Goal: Information Seeking & Learning: Learn about a topic

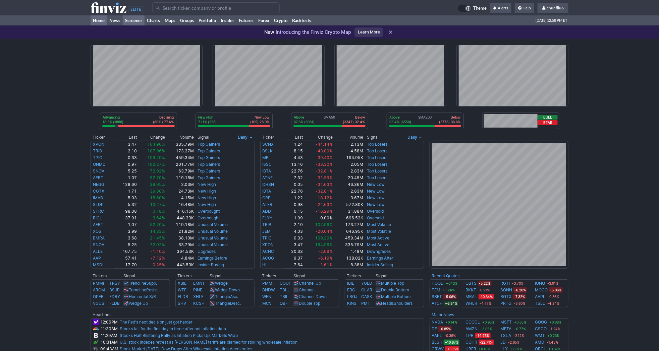
click at [137, 19] on link "Screener" at bounding box center [134, 20] width 22 height 10
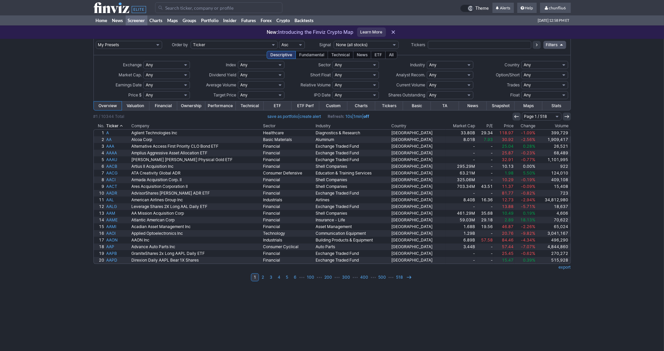
click at [526, 124] on th "Change" at bounding box center [526, 126] width 22 height 7
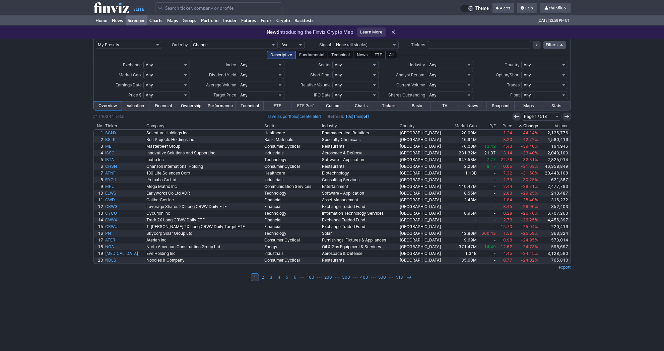
click at [526, 124] on th "Change" at bounding box center [527, 126] width 26 height 7
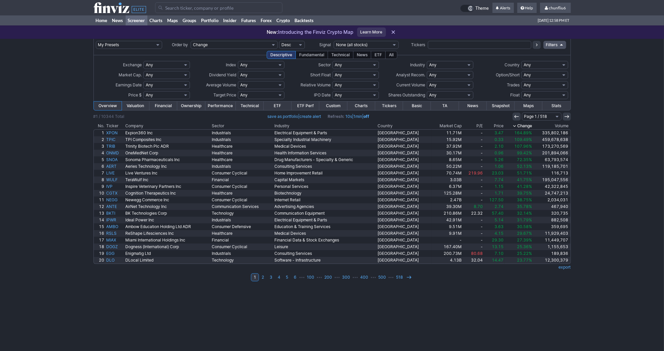
click at [246, 93] on select "Any 50% Above Price 40% Above Price 30% Above Price 20% Above Price 10% Above P…" at bounding box center [261, 95] width 47 height 8
click at [180, 93] on select "Any Under $1 Under $2 Under $3 Under $4 Under $5 Under $7 Under $10 Under $15 U…" at bounding box center [166, 95] width 47 height 8
select select "o1"
click at [143, 91] on select "Any Under $1 Under $2 Under $3 Under $4 Under $5 Under $7 Under $10 Under $15 U…" at bounding box center [166, 95] width 47 height 8
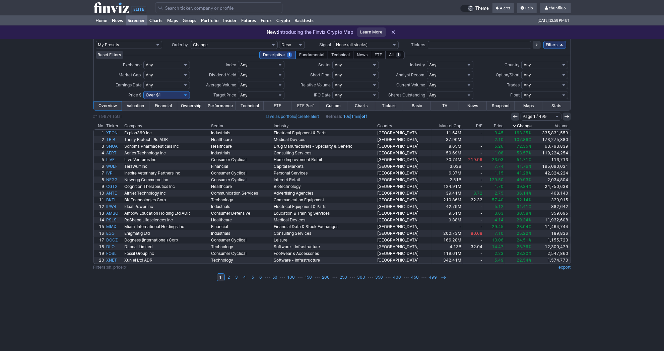
click at [186, 94] on select "Any Under $1 Under $2 Under $3 Under $4 Under $5 Under $7 Under $10 Under $15 U…" at bounding box center [166, 95] width 47 height 8
select select "o2"
click at [143, 91] on select "Any Under $1 Under $2 Under $3 Under $4 Under $5 Under $7 Under $10 Under $15 U…" at bounding box center [166, 95] width 47 height 8
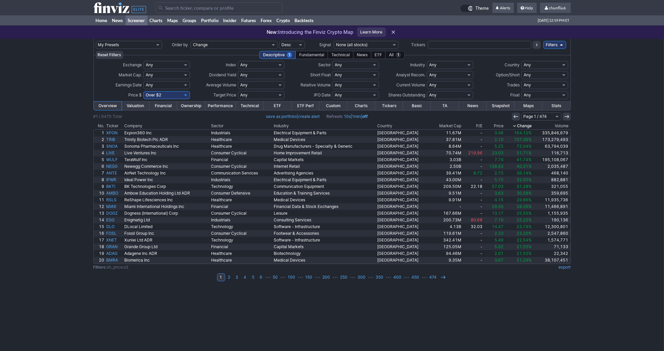
click at [464, 85] on select "Any Under 50K Under 100K Under 500K Under 750K Under 1M Over 0 Over 50K Over 10…" at bounding box center [450, 85] width 47 height 8
select select "u500"
click at [427, 81] on select "Any Under 50K Under 100K Under 500K Under 750K Under 1M Over 0 Over 50K Over 10…" at bounding box center [450, 85] width 47 height 8
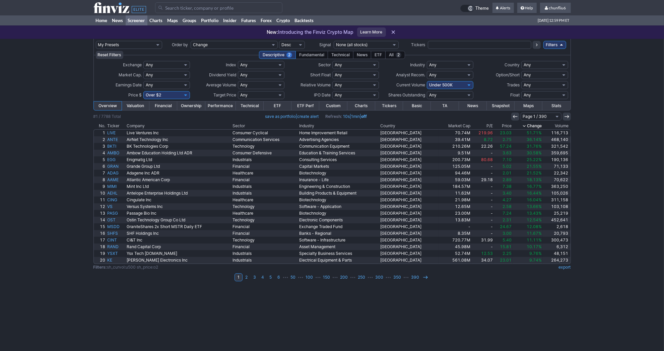
click at [359, 105] on link "Charts" at bounding box center [362, 106] width 28 height 9
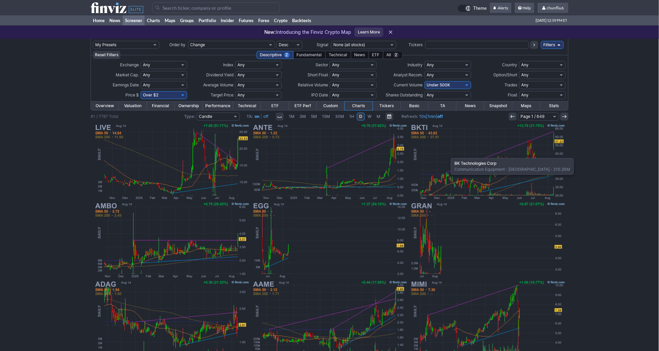
click at [447, 155] on img at bounding box center [487, 162] width 157 height 78
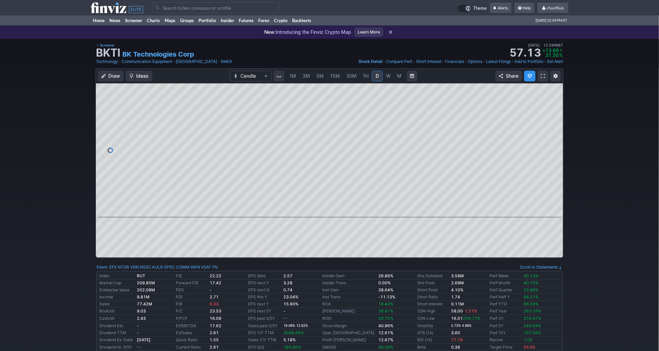
click at [302, 75] on span "3M" at bounding box center [305, 76] width 7 height 6
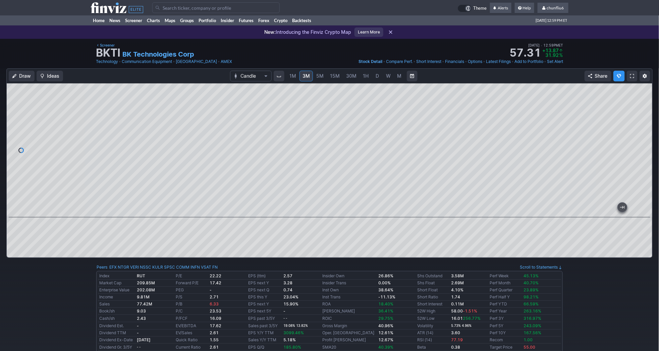
click at [294, 74] on span "1M" at bounding box center [292, 76] width 7 height 6
click at [631, 77] on span at bounding box center [632, 75] width 4 height 5
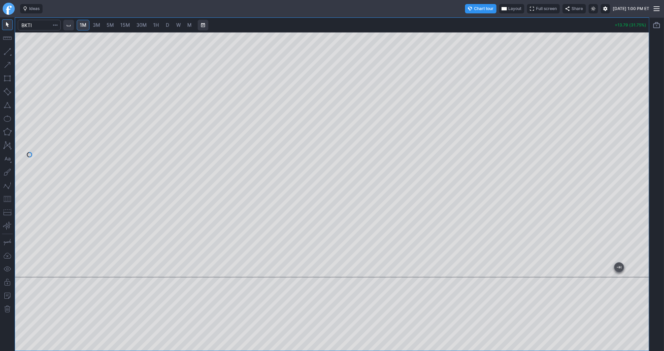
click at [509, 6] on span "Layout" at bounding box center [515, 8] width 13 height 7
click at [483, 22] on button "Layout" at bounding box center [482, 21] width 9 height 9
click at [428, 25] on span "5M" at bounding box center [427, 25] width 7 height 6
click at [442, 21] on link "15M" at bounding box center [443, 25] width 16 height 11
drag, startPoint x: 641, startPoint y: 72, endPoint x: 643, endPoint y: 105, distance: 32.6
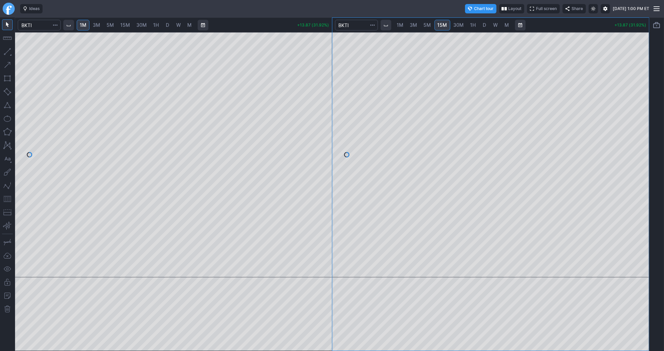
click at [643, 105] on div at bounding box center [642, 153] width 14 height 229
click at [386, 24] on span "Interval" at bounding box center [386, 24] width 5 height 5
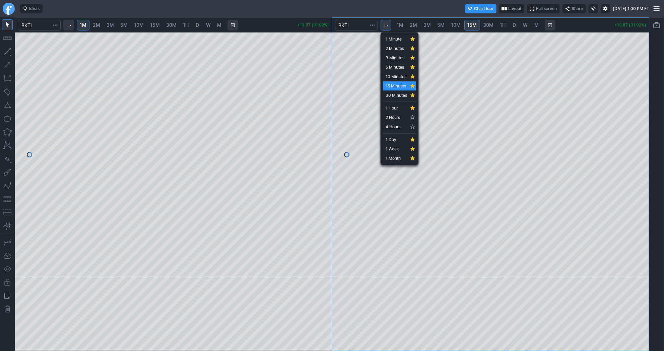
click at [500, 60] on div at bounding box center [332, 175] width 664 height 351
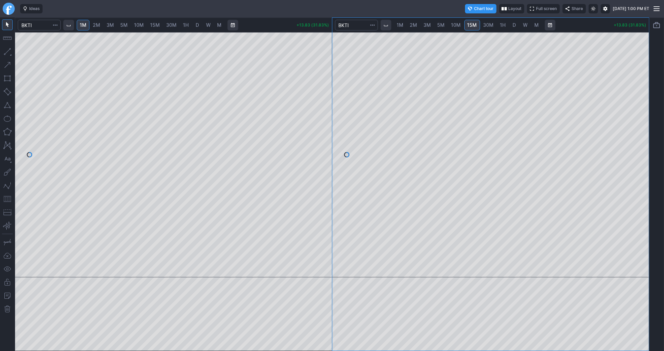
click at [453, 25] on span "10M" at bounding box center [457, 25] width 10 height 6
click at [627, 168] on div at bounding box center [491, 154] width 317 height 245
click at [484, 21] on link "30M" at bounding box center [489, 25] width 16 height 11
click at [513, 24] on span "D" at bounding box center [514, 25] width 3 height 6
click at [635, 160] on div at bounding box center [491, 154] width 317 height 245
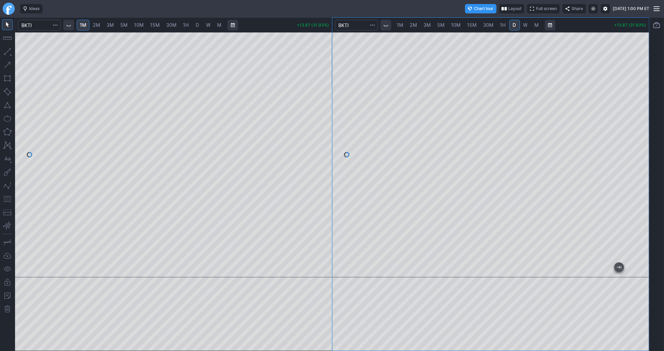
click at [96, 22] on span "2M" at bounding box center [96, 25] width 7 height 6
click at [321, 148] on div at bounding box center [173, 154] width 317 height 245
drag, startPoint x: 319, startPoint y: 99, endPoint x: 321, endPoint y: 164, distance: 64.7
click at [321, 164] on div at bounding box center [325, 153] width 14 height 229
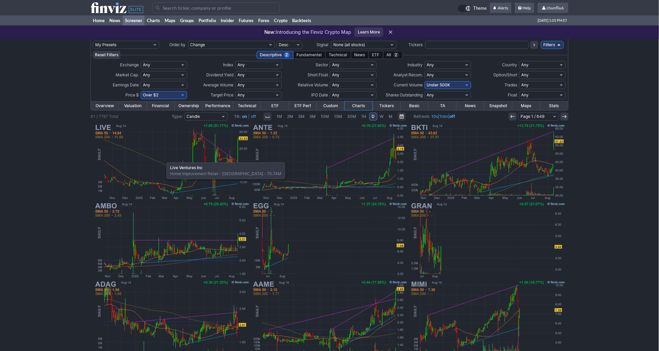
click at [163, 159] on img at bounding box center [171, 162] width 157 height 78
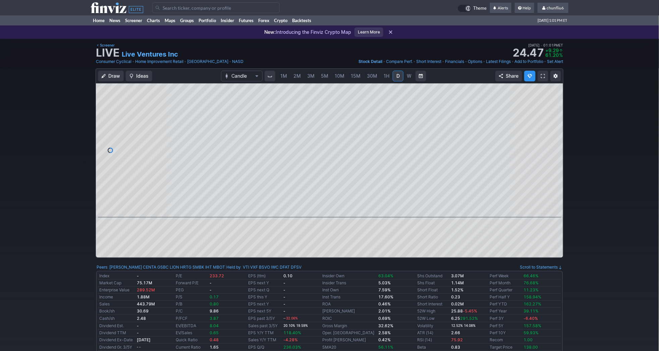
scroll to position [0, 11]
click at [544, 76] on span at bounding box center [543, 75] width 4 height 5
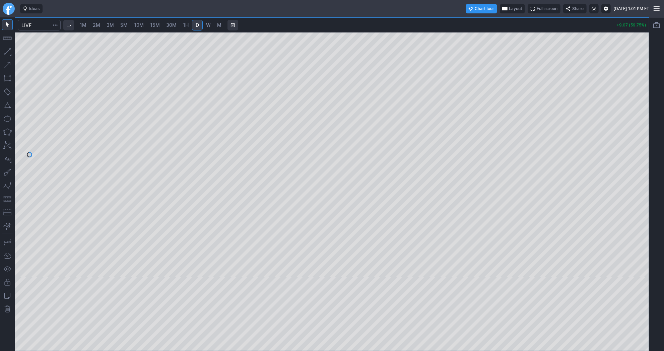
click at [95, 25] on span "2M" at bounding box center [96, 25] width 7 height 6
drag, startPoint x: 642, startPoint y: 67, endPoint x: 639, endPoint y: 165, distance: 98.3
click at [639, 165] on div at bounding box center [642, 153] width 14 height 229
click at [83, 25] on span "1M" at bounding box center [83, 25] width 7 height 6
drag, startPoint x: 647, startPoint y: 85, endPoint x: 643, endPoint y: 130, distance: 45.2
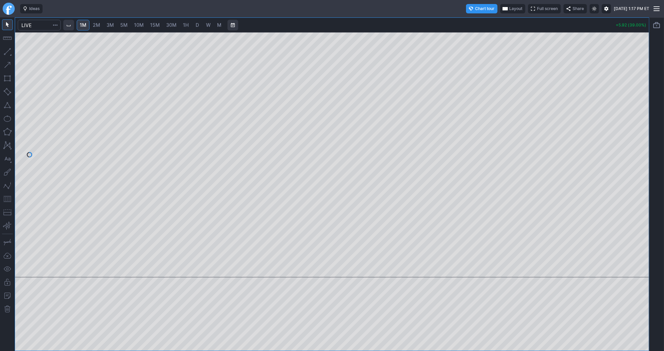
click at [643, 130] on div at bounding box center [642, 153] width 14 height 229
click at [8, 199] on button "button" at bounding box center [7, 199] width 11 height 11
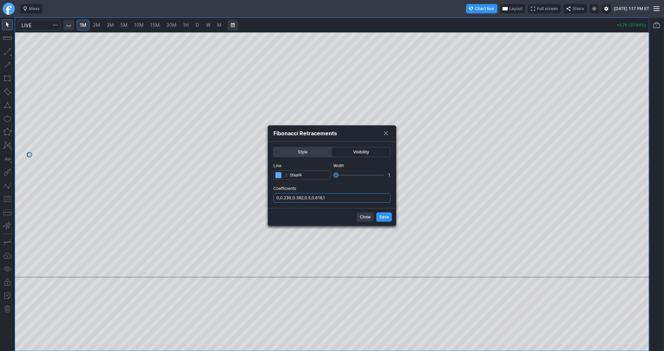
click at [361, 197] on input "0,0.236,0.382,0.5,0.618,1" at bounding box center [332, 197] width 117 height 9
type input "0,0.236,0.382,0.5,0.618,1,.786"
click at [376, 213] on button "Save" at bounding box center [384, 217] width 16 height 9
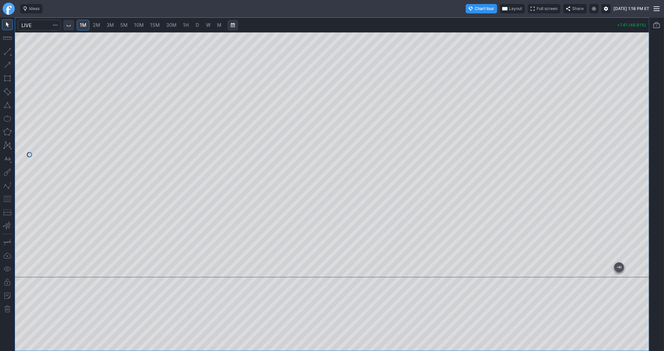
drag, startPoint x: 641, startPoint y: 95, endPoint x: 639, endPoint y: 141, distance: 46.3
click at [640, 141] on div at bounding box center [642, 153] width 14 height 229
drag, startPoint x: 644, startPoint y: 128, endPoint x: 639, endPoint y: 128, distance: 5.4
click at [639, 128] on div at bounding box center [642, 153] width 14 height 229
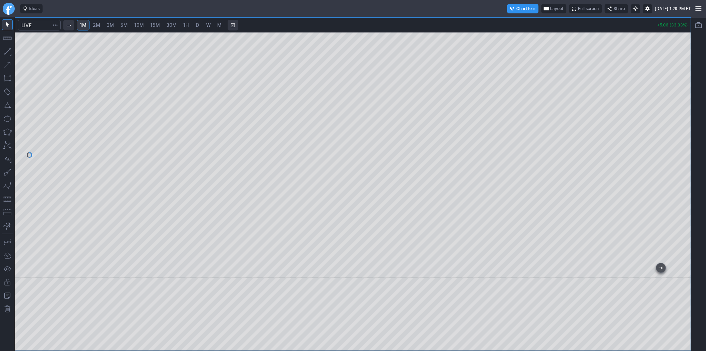
click at [578, 5] on span "Full screen" at bounding box center [588, 8] width 21 height 7
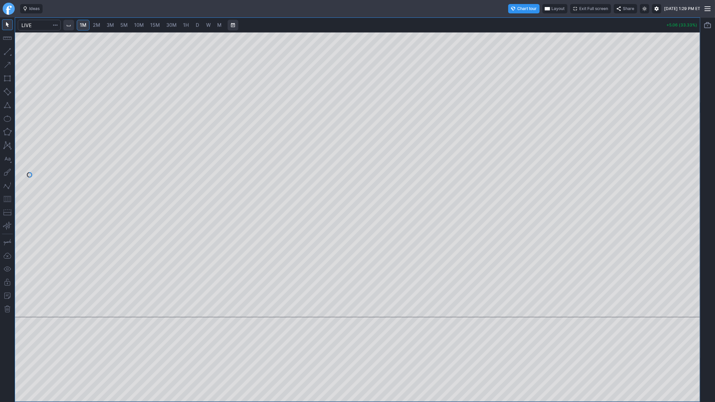
click at [551, 8] on span "Layout" at bounding box center [557, 8] width 13 height 7
click at [527, 22] on button "Layout" at bounding box center [524, 21] width 9 height 9
click at [579, 7] on span "Exit Full screen" at bounding box center [593, 8] width 29 height 7
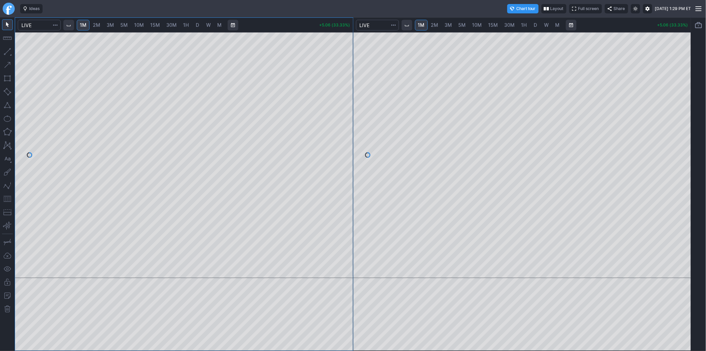
click at [450, 26] on span "3M" at bounding box center [448, 25] width 7 height 6
click at [477, 24] on span "10M" at bounding box center [477, 25] width 10 height 6
click at [491, 24] on span "15M" at bounding box center [493, 25] width 10 height 6
click at [531, 25] on link "D" at bounding box center [535, 25] width 11 height 11
click at [664, 149] on div at bounding box center [522, 155] width 338 height 246
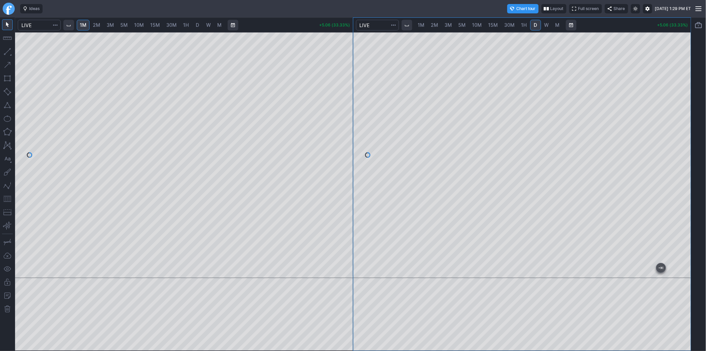
click at [526, 27] on link "1H" at bounding box center [524, 25] width 12 height 11
click at [531, 25] on link "D" at bounding box center [535, 25] width 11 height 11
click at [664, 139] on div at bounding box center [522, 155] width 338 height 246
click at [7, 195] on button "button" at bounding box center [7, 199] width 11 height 11
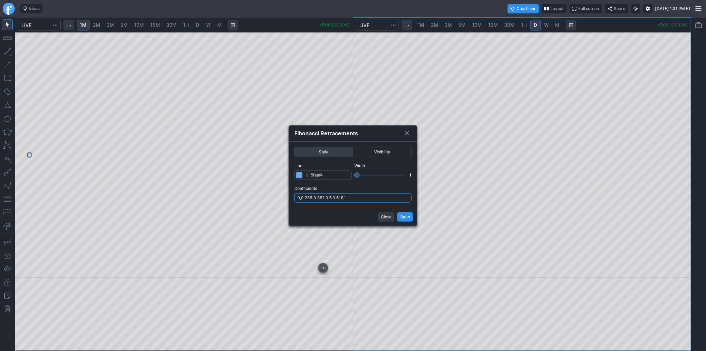
click at [355, 196] on input "0,0.236,0.382,0.5,0.618,1" at bounding box center [352, 197] width 117 height 9
type input "0,0.236,0.382,0.5,0.618,1,.786"
click at [407, 216] on span "Save" at bounding box center [405, 217] width 10 height 7
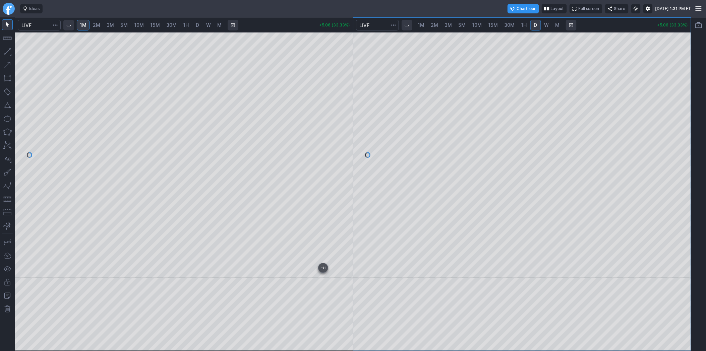
click at [7, 198] on button "button" at bounding box center [7, 199] width 11 height 11
click at [654, 96] on div at bounding box center [353, 175] width 706 height 351
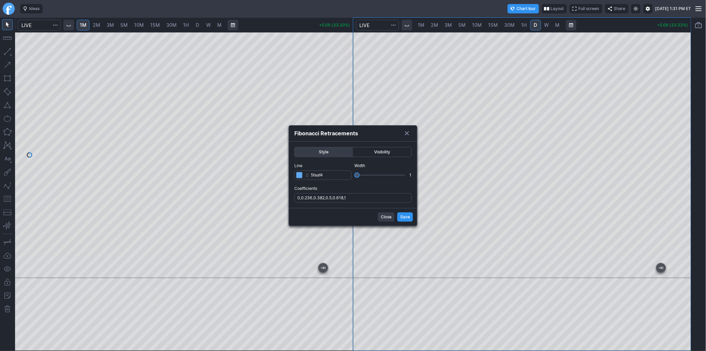
click at [643, 116] on div at bounding box center [353, 175] width 706 height 351
click at [357, 199] on input "0,0.236,0.382,0.5,0.618,1" at bounding box center [352, 197] width 117 height 9
type input "0,0.236,0.382,0.5,0.618,1,.786"
click at [408, 214] on span "Save" at bounding box center [405, 217] width 10 height 7
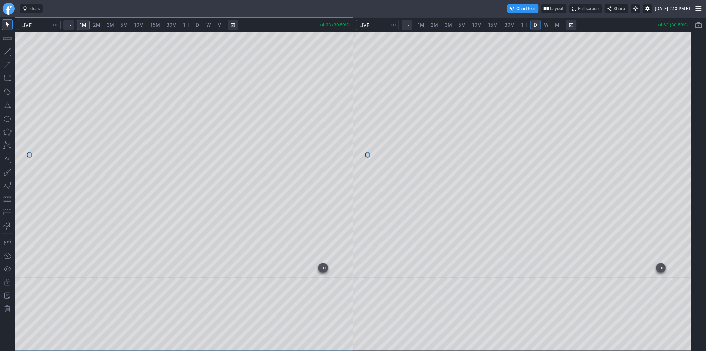
drag, startPoint x: 341, startPoint y: 167, endPoint x: 340, endPoint y: 136, distance: 30.5
click at [340, 136] on div at bounding box center [346, 153] width 14 height 229
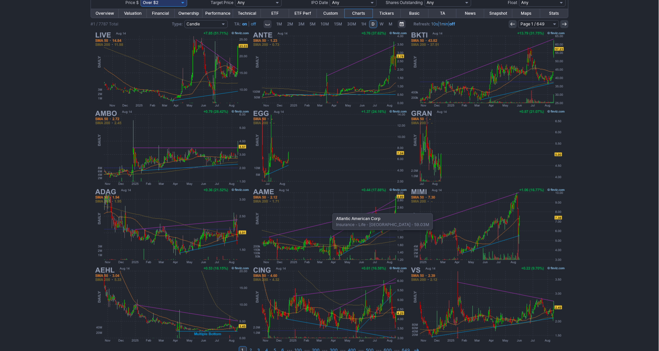
scroll to position [101, 0]
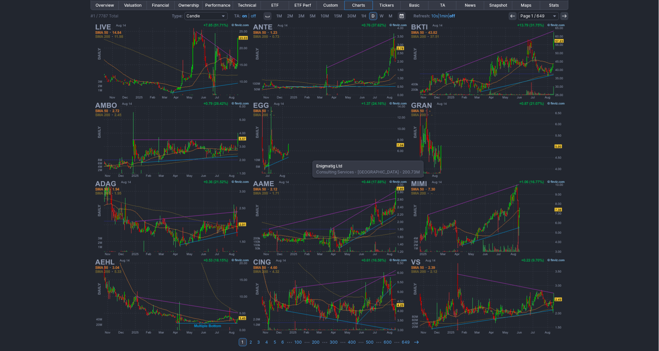
click at [309, 158] on img at bounding box center [329, 140] width 157 height 78
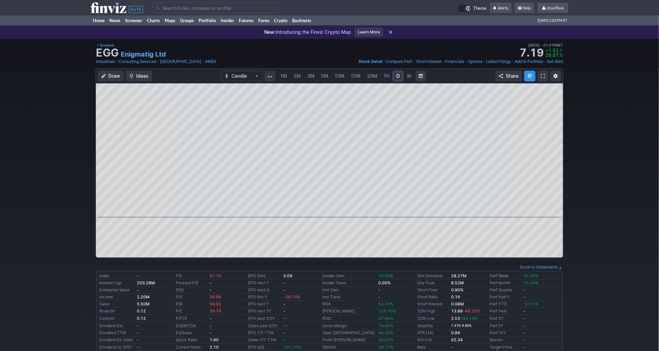
scroll to position [0, 11]
click at [283, 75] on span "2M" at bounding box center [286, 76] width 7 height 6
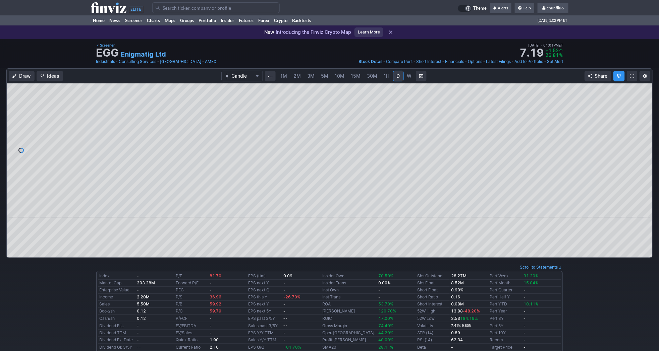
scroll to position [0, 11]
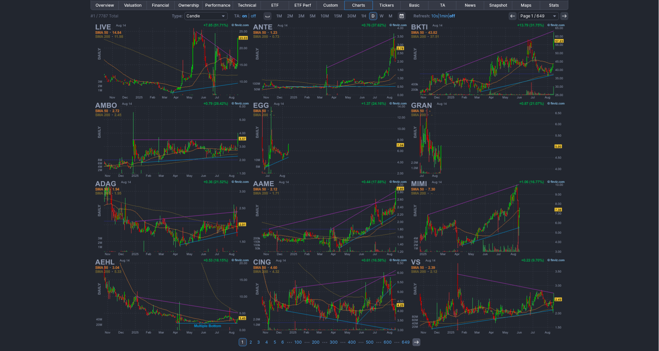
click at [414, 340] on icon at bounding box center [416, 342] width 5 height 5
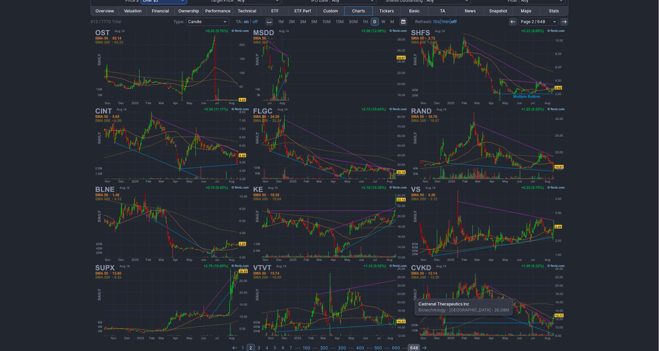
scroll to position [101, 0]
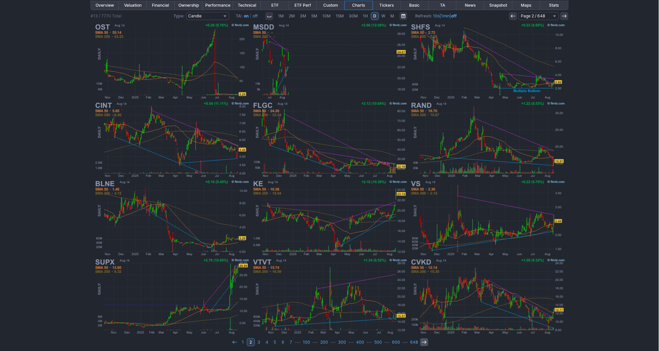
click at [421, 340] on icon at bounding box center [423, 342] width 5 height 5
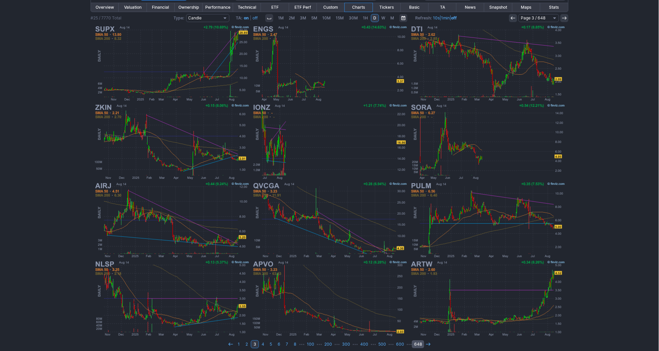
scroll to position [101, 0]
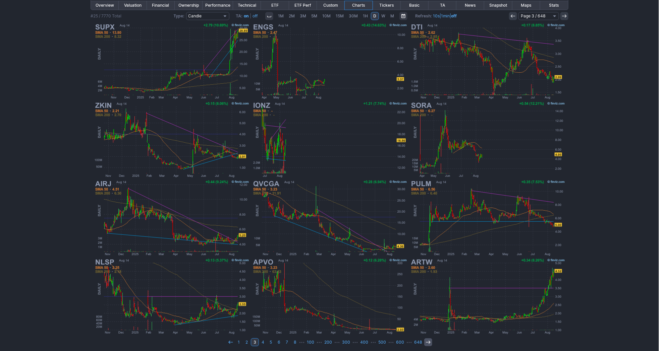
click at [427, 341] on icon at bounding box center [427, 342] width 5 height 5
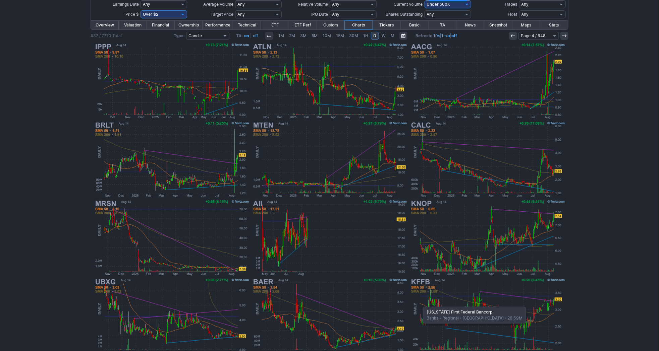
scroll to position [101, 0]
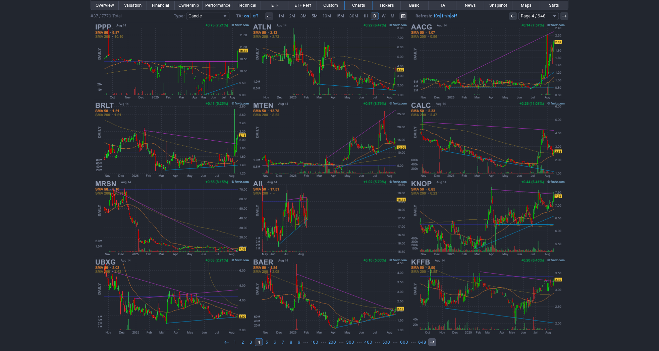
click at [429, 340] on icon at bounding box center [431, 342] width 5 height 5
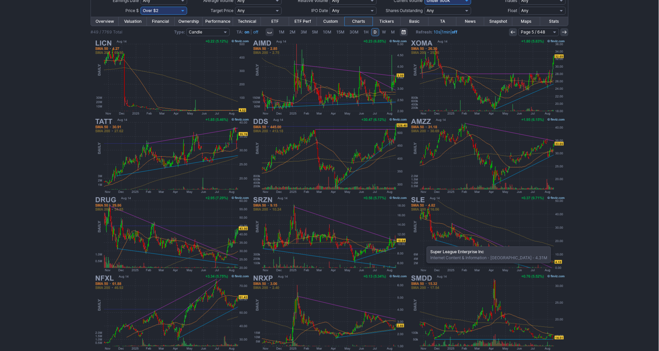
scroll to position [101, 0]
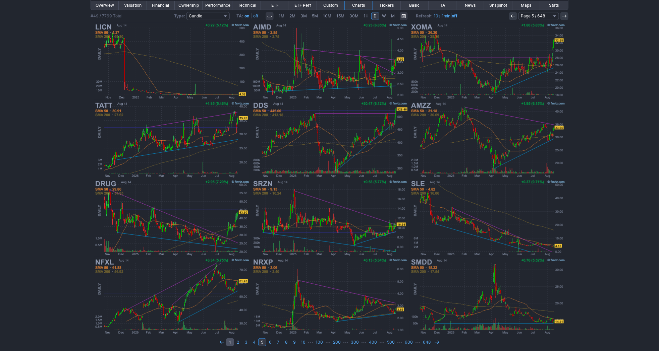
click at [232, 339] on link "1" at bounding box center [230, 343] width 8 height 8
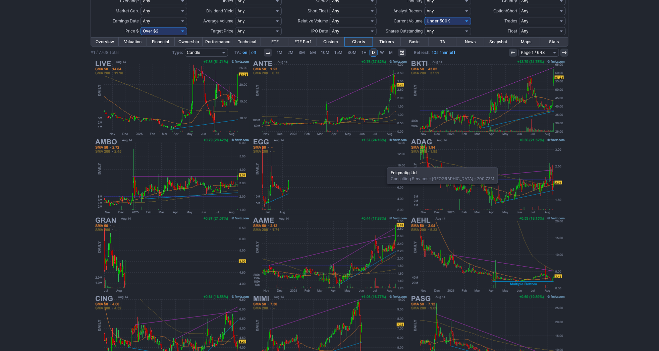
scroll to position [74, 0]
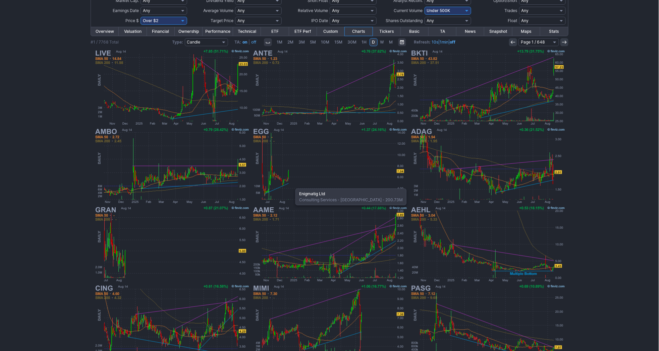
click at [292, 184] on img at bounding box center [329, 166] width 157 height 78
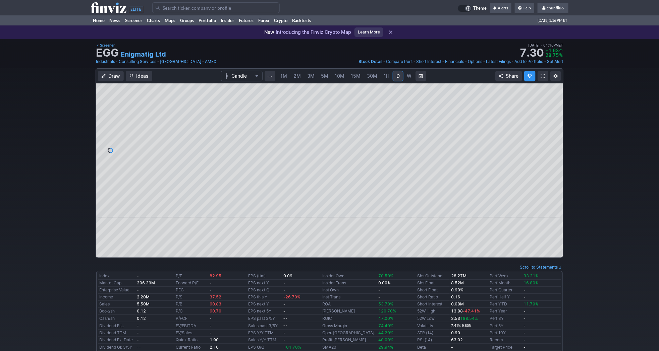
scroll to position [0, 11]
click at [541, 77] on span at bounding box center [543, 75] width 4 height 5
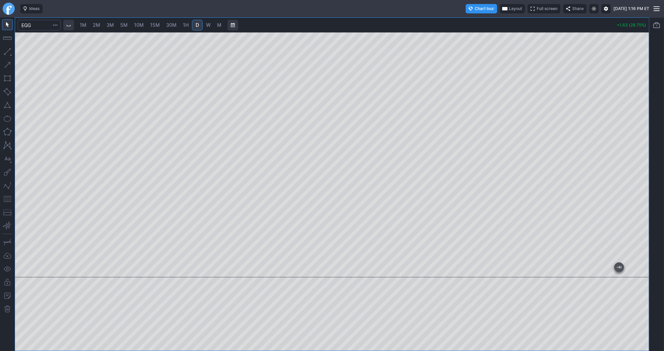
click at [96, 25] on span "2M" at bounding box center [96, 25] width 7 height 6
drag, startPoint x: 644, startPoint y: 66, endPoint x: 640, endPoint y: 132, distance: 65.9
click at [640, 132] on div at bounding box center [642, 153] width 14 height 229
click at [7, 198] on button "button" at bounding box center [7, 199] width 11 height 11
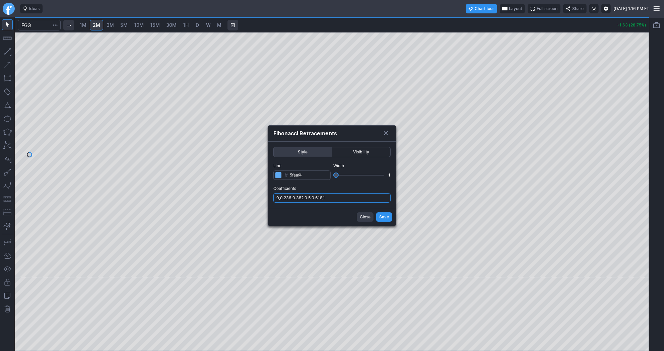
click at [357, 198] on input "0,0.236,0.382,0.5,0.618,1" at bounding box center [332, 197] width 117 height 9
click at [352, 197] on input "0,0.236,0.382,0.5,0.618,1" at bounding box center [332, 197] width 117 height 9
click at [352, 199] on input "0,0.236,0.382,0.5,0.618,1" at bounding box center [332, 197] width 117 height 9
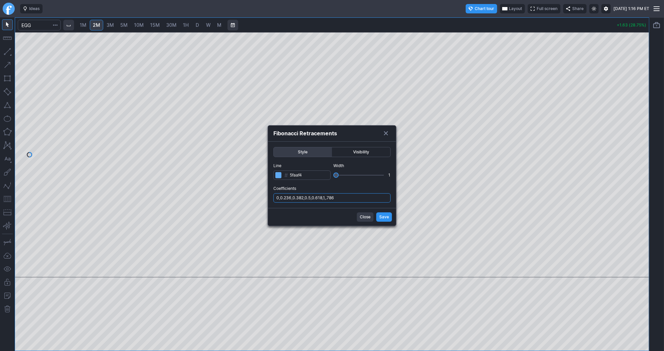
type input "0,0.236,0.382,0.5,0.618,1,.786"
click at [386, 217] on span "Save" at bounding box center [385, 217] width 10 height 7
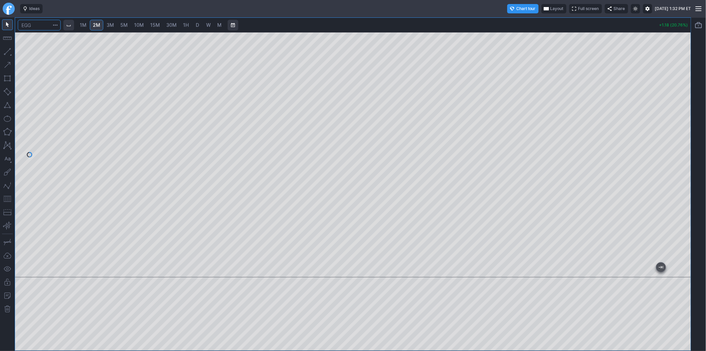
click at [41, 24] on input "Search" at bounding box center [39, 25] width 43 height 11
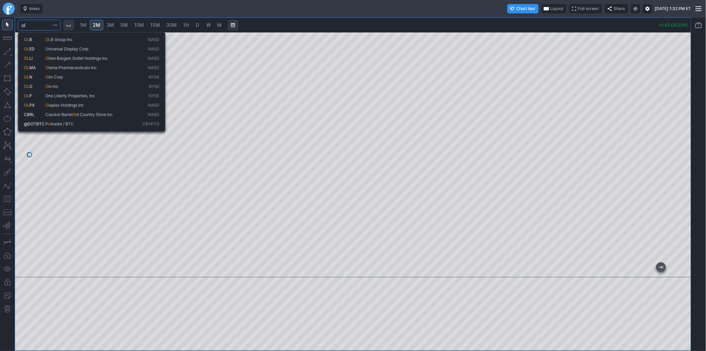
type input "o"
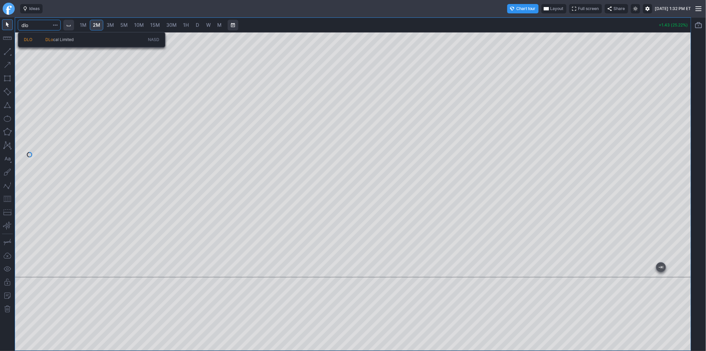
type input "dlo"
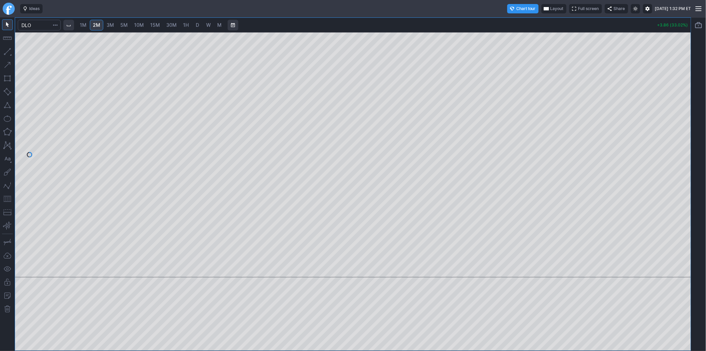
drag, startPoint x: 685, startPoint y: 60, endPoint x: 685, endPoint y: 77, distance: 17.4
click at [664, 77] on div at bounding box center [684, 153] width 14 height 229
click at [8, 199] on button "button" at bounding box center [7, 199] width 11 height 11
drag, startPoint x: 685, startPoint y: 84, endPoint x: 684, endPoint y: 95, distance: 10.4
click at [664, 95] on div at bounding box center [684, 153] width 14 height 229
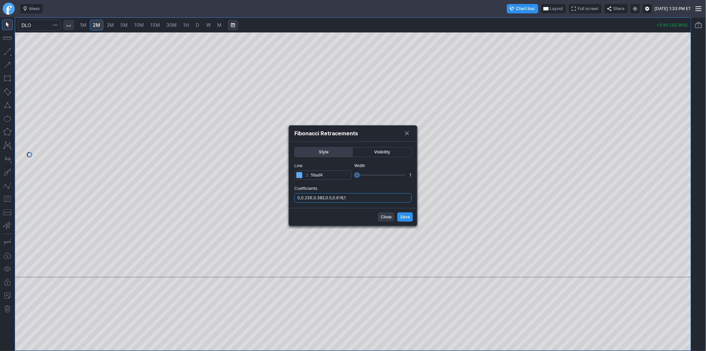
click at [354, 196] on input "0,0.236,0.382,0.5,0.618,1" at bounding box center [352, 197] width 117 height 9
type input "0,0.236,0.382,0.5,0.618,1,.786"
click at [406, 213] on button "Save" at bounding box center [405, 217] width 16 height 9
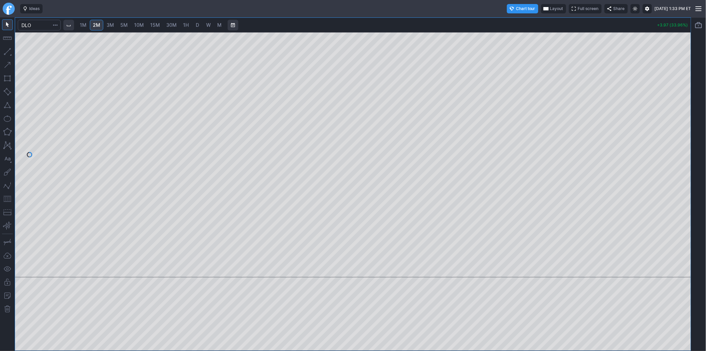
click at [5, 198] on button "button" at bounding box center [7, 199] width 11 height 11
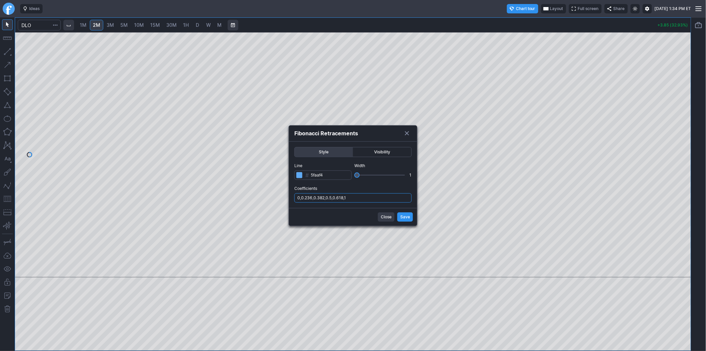
click at [381, 198] on input "0,0.236,0.382,0.5,0.618,1" at bounding box center [352, 197] width 117 height 9
type input "0,0.236,0.382,0.5,0.618,1,.786"
click at [406, 215] on span "Save" at bounding box center [405, 217] width 10 height 7
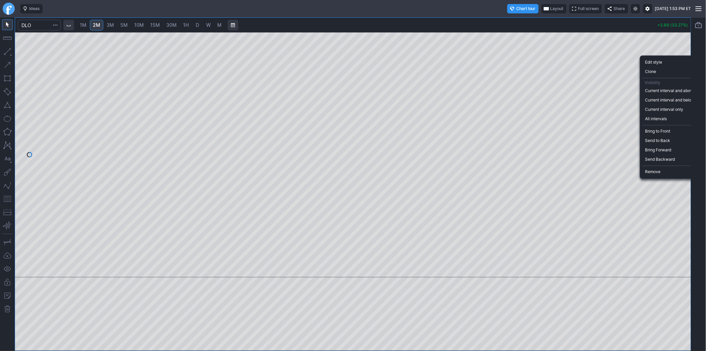
click at [623, 110] on div at bounding box center [353, 175] width 706 height 351
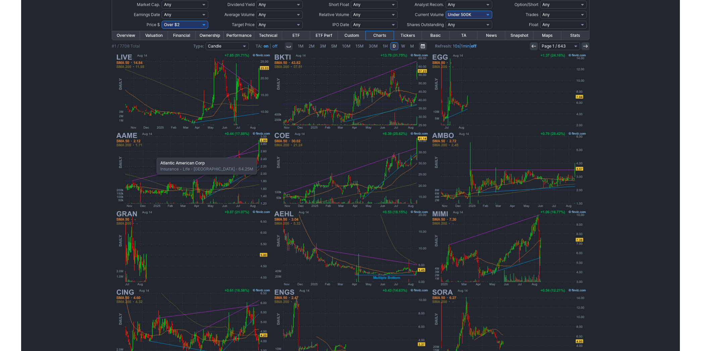
scroll to position [63, 0]
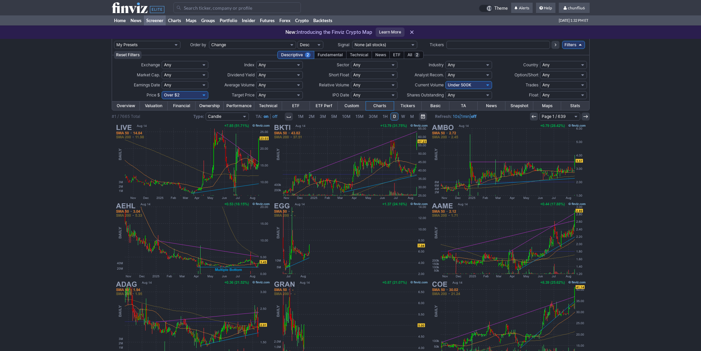
click at [477, 82] on select "Any Under 50K Under 100K Under 500K Under 750K Under 1M Over 0 Over 50K Over 10…" at bounding box center [468, 85] width 47 height 8
select select "o500"
click at [445, 81] on select "Any Under 50K Under 100K Under 500K Under 750K Under 1M Over 0 Over 50K Over 10…" at bounding box center [468, 85] width 47 height 8
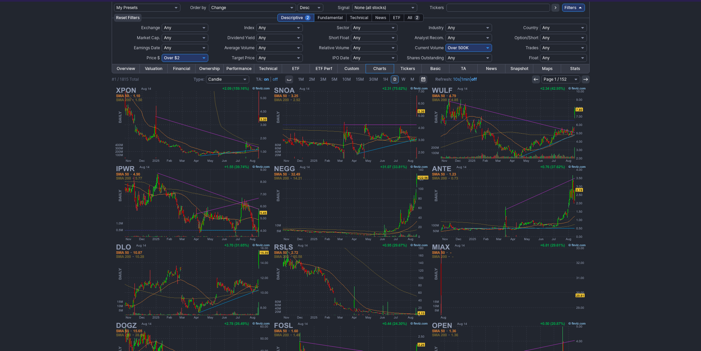
scroll to position [101, 0]
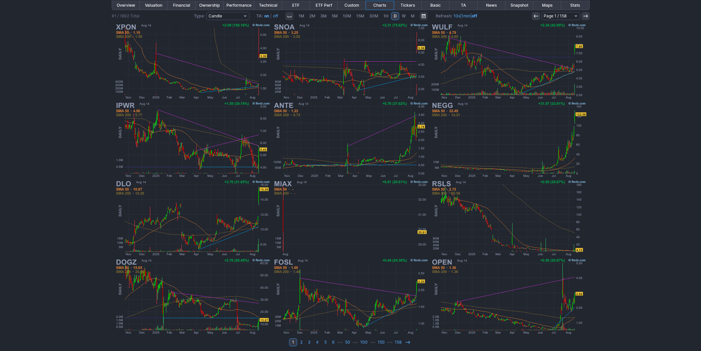
scroll to position [101, 0]
click at [406, 341] on icon at bounding box center [407, 342] width 5 height 5
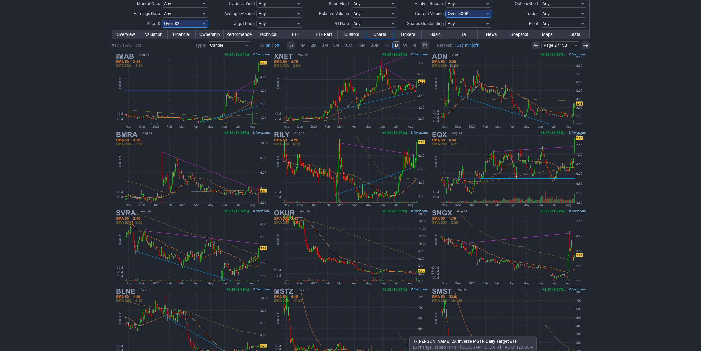
scroll to position [63, 0]
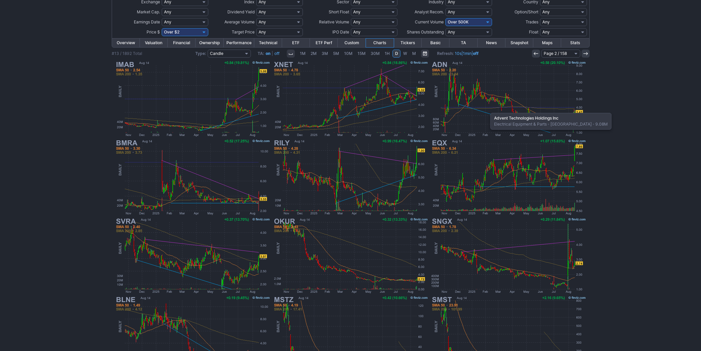
click at [487, 109] on img at bounding box center [508, 99] width 157 height 78
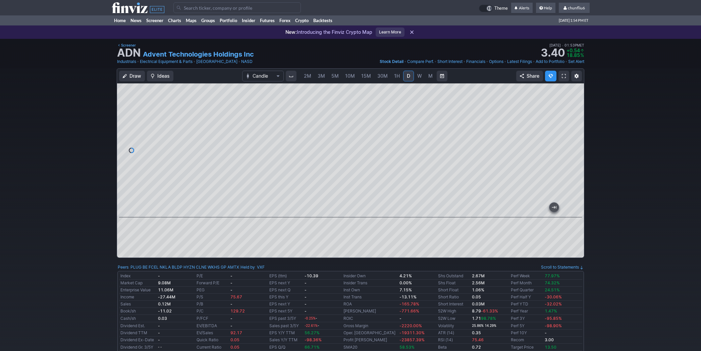
click at [308, 76] on span "2M" at bounding box center [307, 76] width 7 height 6
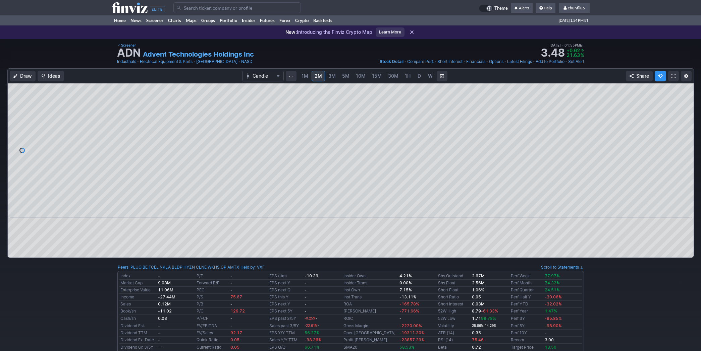
scroll to position [0, 11]
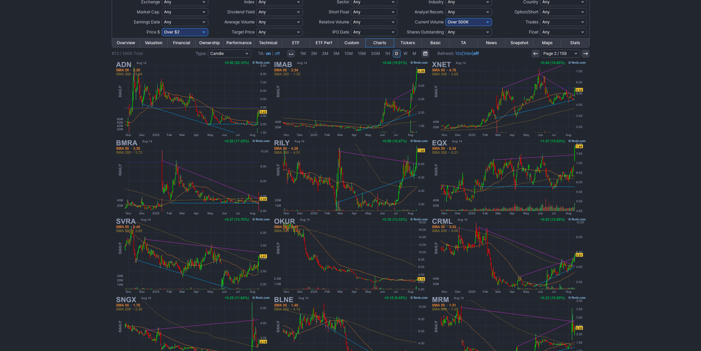
scroll to position [63, 0]
click at [535, 52] on icon at bounding box center [535, 53] width 5 height 5
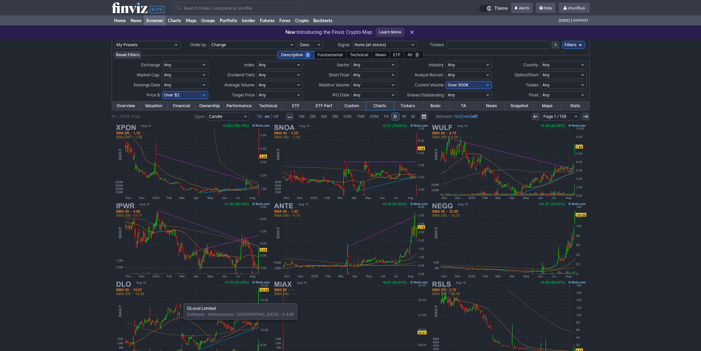
click at [180, 300] on img at bounding box center [192, 319] width 157 height 78
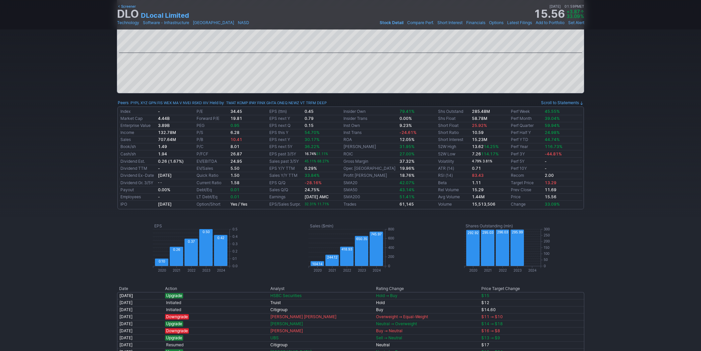
scroll to position [260, 0]
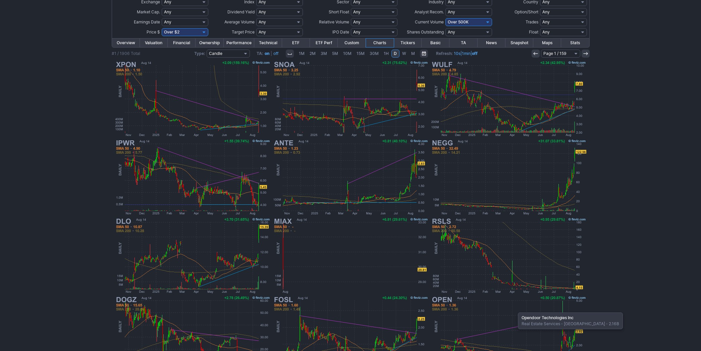
scroll to position [101, 0]
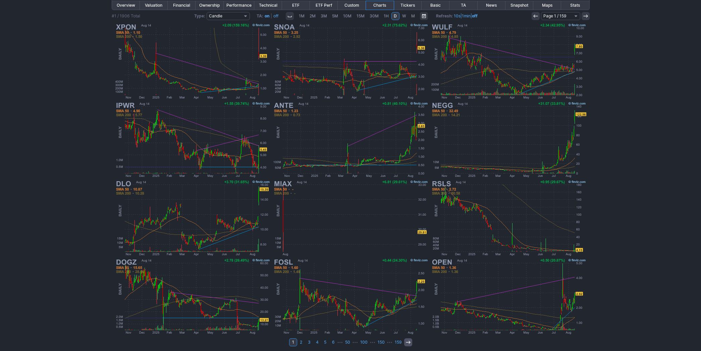
click at [408, 340] on icon at bounding box center [407, 342] width 5 height 5
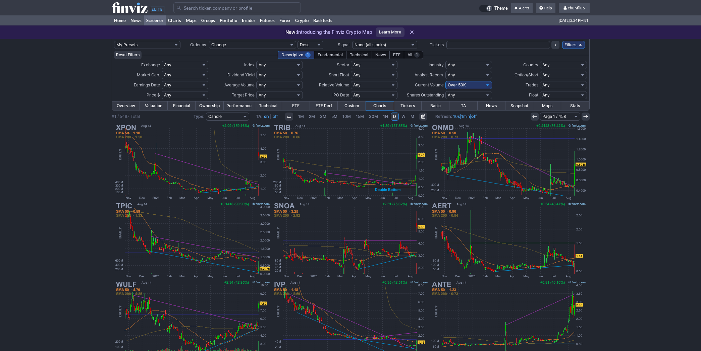
click at [193, 9] on input "Search" at bounding box center [236, 7] width 127 height 11
type input "flsh"
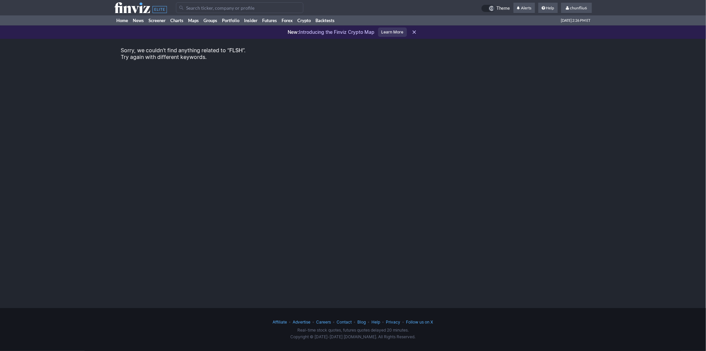
click at [240, 5] on input "Search" at bounding box center [239, 7] width 127 height 11
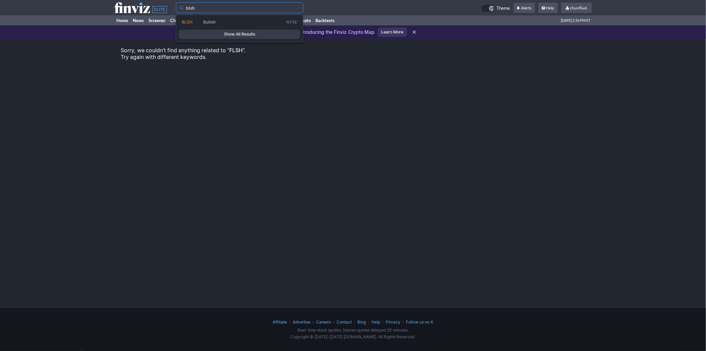
type input "blsh"
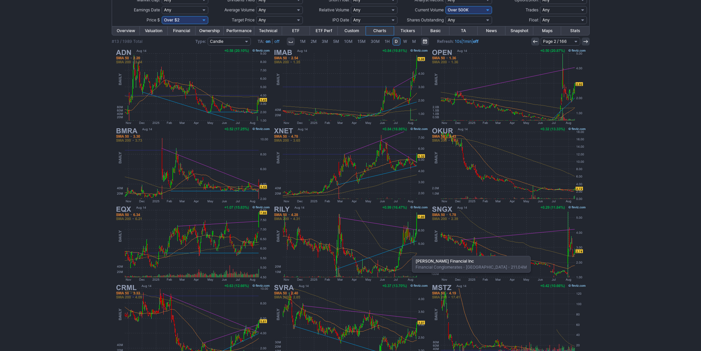
scroll to position [101, 0]
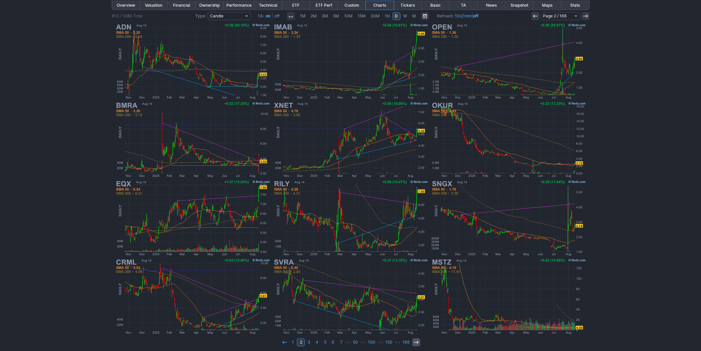
click at [414, 340] on icon at bounding box center [415, 342] width 5 height 5
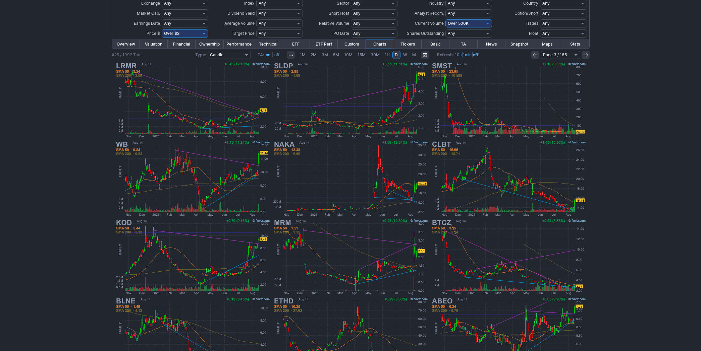
scroll to position [101, 0]
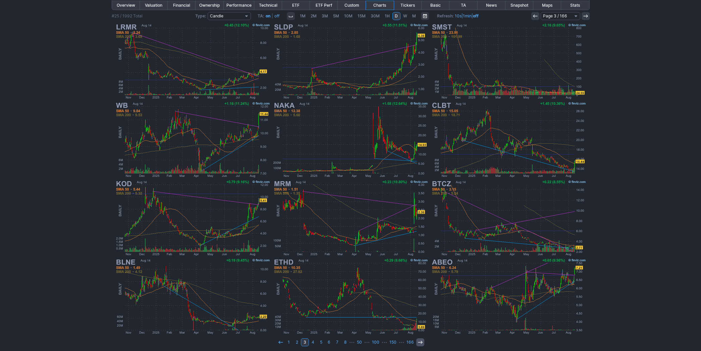
click at [418, 340] on icon at bounding box center [419, 342] width 5 height 5
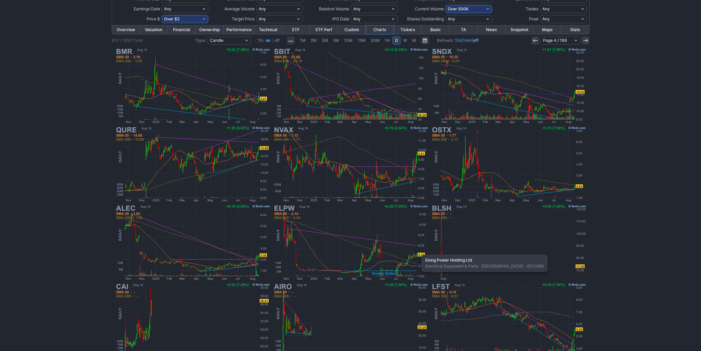
scroll to position [101, 0]
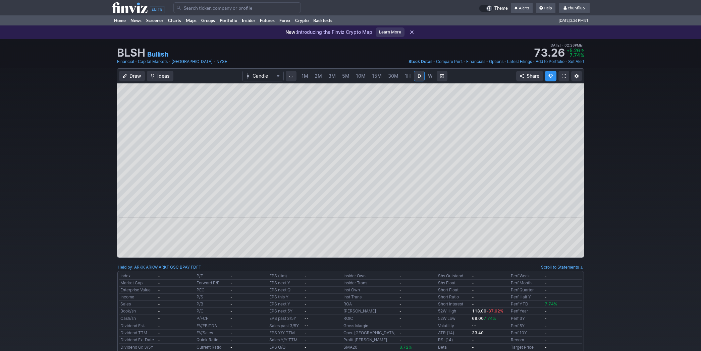
scroll to position [0, 11]
click at [305, 73] on span "2M" at bounding box center [307, 76] width 7 height 7
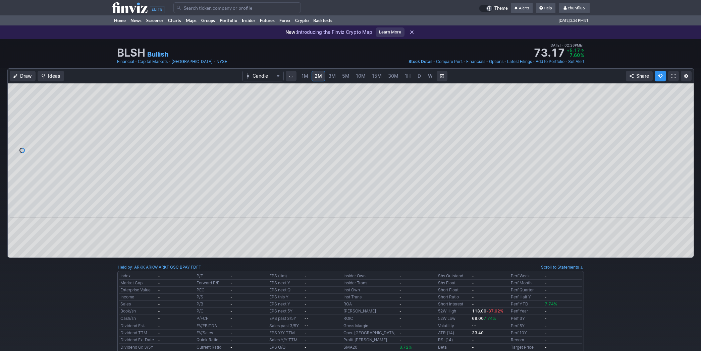
click at [305, 73] on span "1M" at bounding box center [304, 76] width 7 height 7
click at [470, 206] on div at bounding box center [350, 150] width 687 height 134
drag, startPoint x: 684, startPoint y: 161, endPoint x: 681, endPoint y: 112, distance: 48.7
click at [685, 108] on div at bounding box center [687, 148] width 14 height 117
drag, startPoint x: 590, startPoint y: 212, endPoint x: 706, endPoint y: 207, distance: 115.8
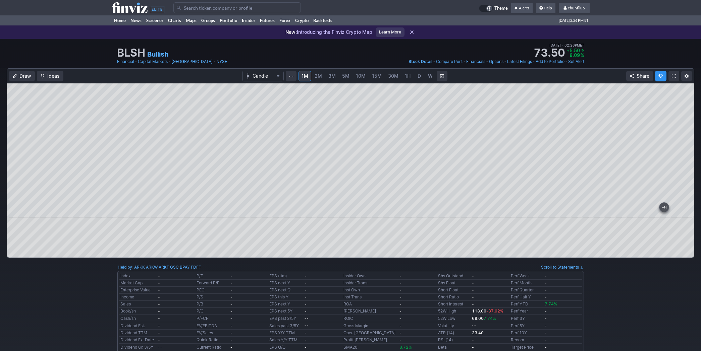
drag, startPoint x: 686, startPoint y: 155, endPoint x: 686, endPoint y: 163, distance: 8.0
click at [686, 163] on div at bounding box center [687, 148] width 14 height 117
click at [22, 74] on span "Draw" at bounding box center [25, 76] width 12 height 7
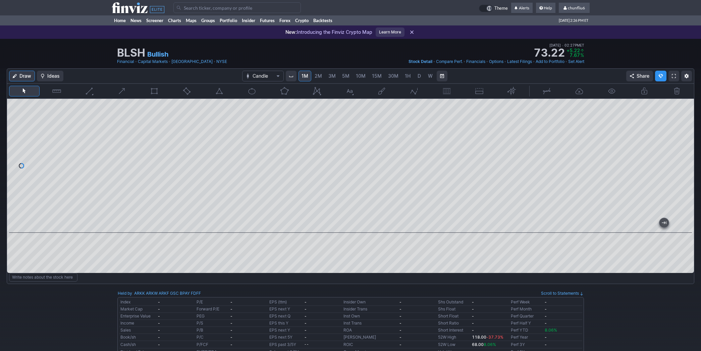
click at [672, 75] on span at bounding box center [674, 75] width 4 height 5
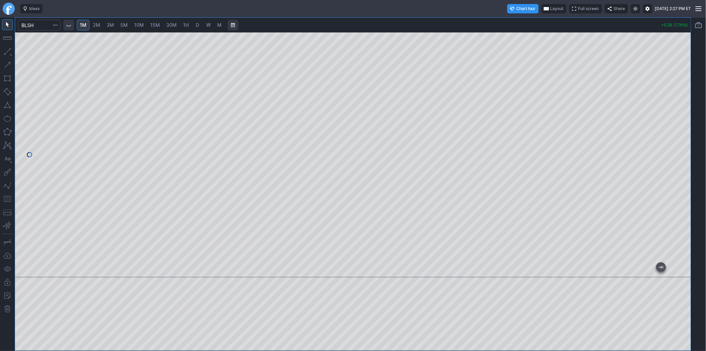
drag, startPoint x: 687, startPoint y: 102, endPoint x: 680, endPoint y: 149, distance: 47.8
click at [680, 149] on div at bounding box center [684, 153] width 14 height 229
click at [4, 197] on button "button" at bounding box center [7, 199] width 11 height 11
